Goal: Transaction & Acquisition: Purchase product/service

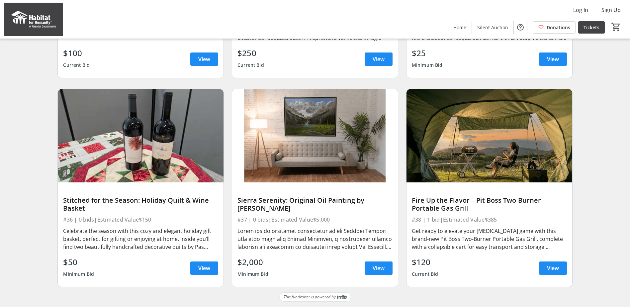
scroll to position [1475, 0]
click at [207, 267] on span "View" at bounding box center [204, 268] width 12 height 8
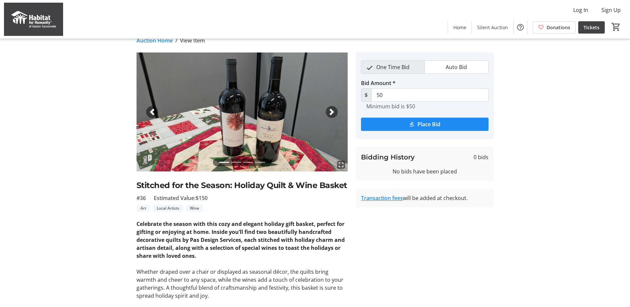
scroll to position [10, 0]
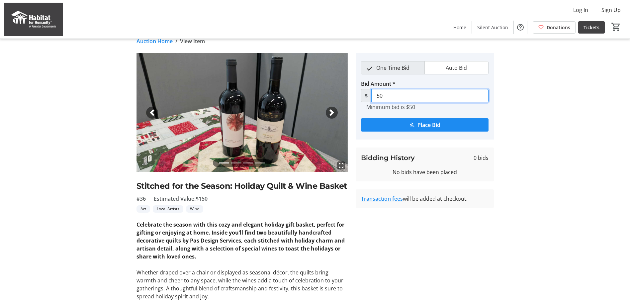
click at [377, 94] on input "50" at bounding box center [429, 95] width 117 height 13
type input "100"
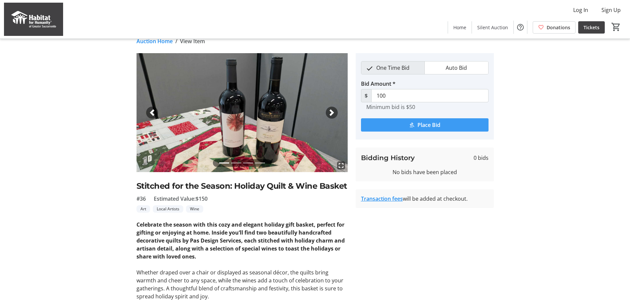
click at [429, 124] on span "Place Bid" at bounding box center [428, 125] width 23 height 8
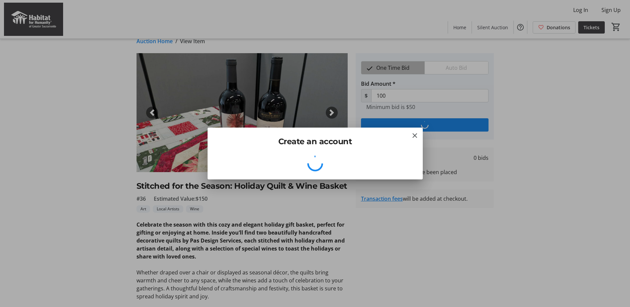
scroll to position [0, 0]
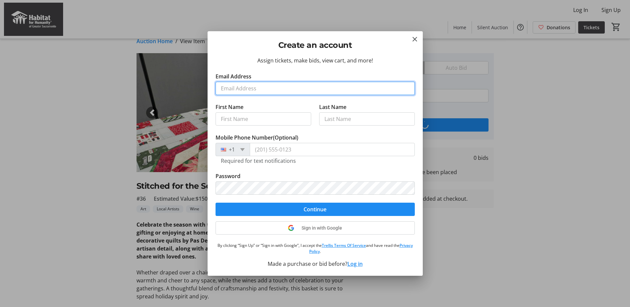
click at [258, 88] on input "Email Address" at bounding box center [314, 88] width 199 height 13
type input "[PERSON_NAME][EMAIL_ADDRESS][DOMAIN_NAME]"
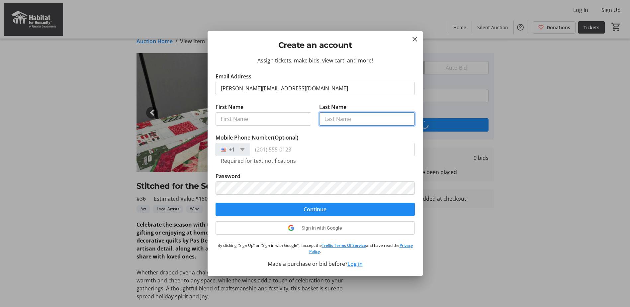
type input "[PERSON_NAME]"
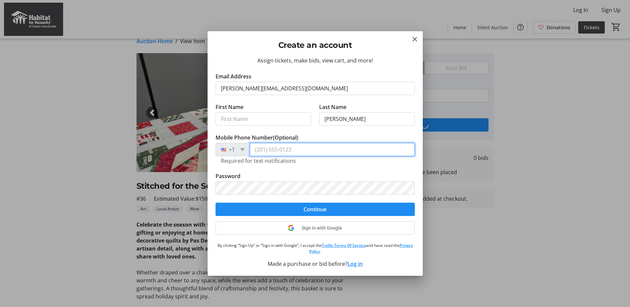
type input "[PHONE_NUMBER]"
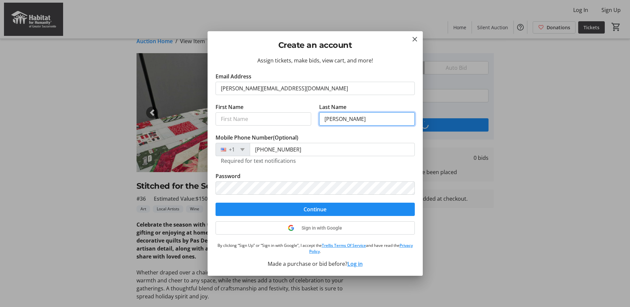
click at [332, 119] on input "[PERSON_NAME]" at bounding box center [367, 118] width 96 height 13
click at [332, 118] on input "[PERSON_NAME]" at bounding box center [367, 118] width 96 height 13
type input "Thomson"
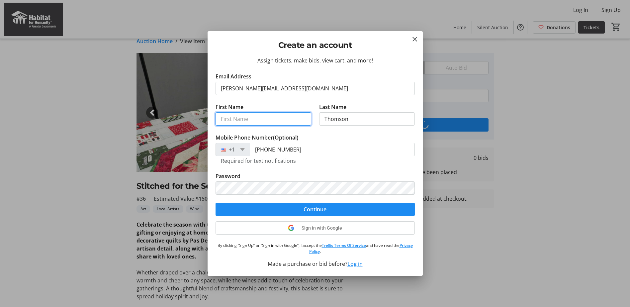
type input "[PERSON_NAME]"
click at [303, 207] on span "Continue" at bounding box center [314, 209] width 23 height 8
